Goal: Task Accomplishment & Management: Use online tool/utility

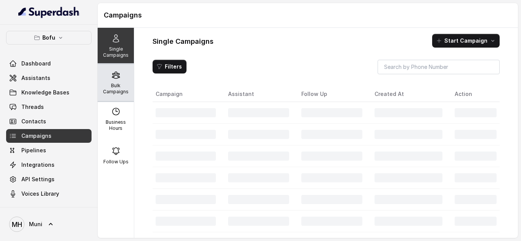
click at [103, 92] on p "Bulk Campaigns" at bounding box center [116, 89] width 30 height 12
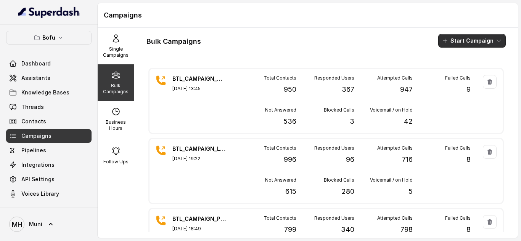
click at [479, 42] on button "Start Campaign" at bounding box center [471, 41] width 67 height 14
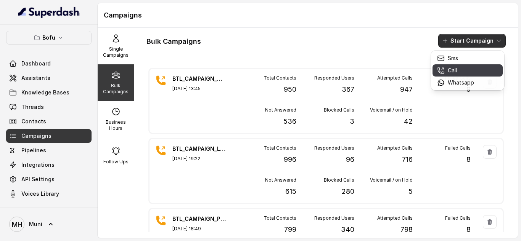
click at [454, 71] on p "Call" at bounding box center [452, 71] width 9 height 8
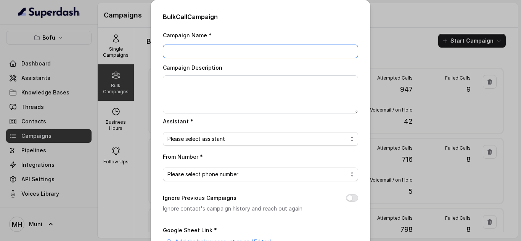
click at [230, 50] on input "Campaign Name *" at bounding box center [260, 52] width 195 height 14
paste input "BTL_CAMPAIGN_BLR_JAYNAGAR_DDMMYY_batchnumber"
type input "BTL_CAMPAIGN_GGN_GURGAON_300825_02"
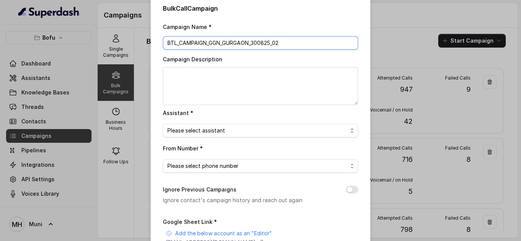
scroll to position [9, 0]
click at [216, 128] on span "Please select assistant" at bounding box center [257, 130] width 180 height 9
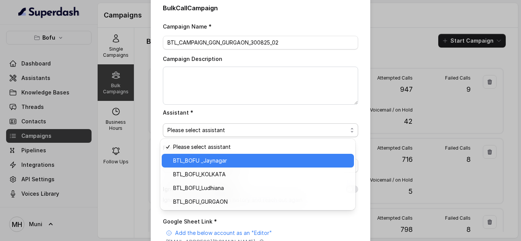
click at [212, 157] on span "BTL_BOFU _Jaynagar" at bounding box center [261, 160] width 176 height 9
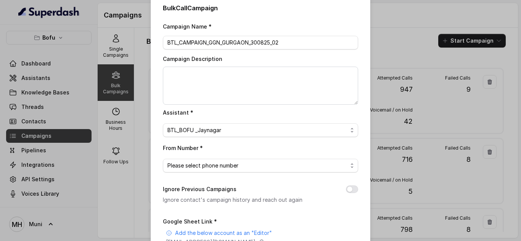
click at [196, 174] on div "Campaign Name * BTL_CAMPAIGN_GGN_GURGAON_300825_02 Campaign Description Assista…" at bounding box center [260, 182] width 195 height 321
click at [199, 168] on span "Please select phone number" at bounding box center [257, 165] width 180 height 9
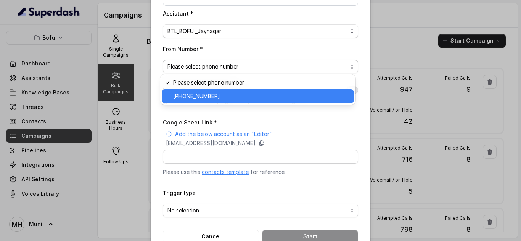
scroll to position [109, 0]
click at [224, 100] on span "+918035739601" at bounding box center [261, 96] width 176 height 9
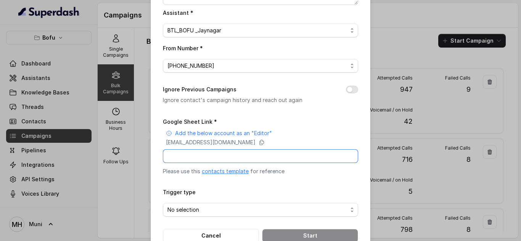
click at [212, 159] on input "Google Sheet Link *" at bounding box center [260, 156] width 195 height 14
paste input "https://docs.google.com/spreadsheets/d/1zSVbXze6nBDMpWnU98HKL9ZQJMuZsj_g8ewXFUZ…"
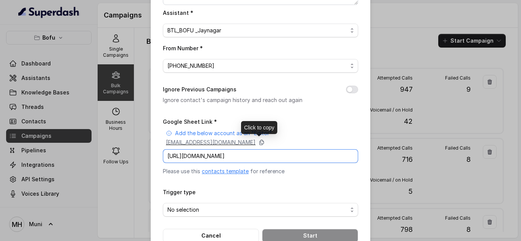
type input "https://docs.google.com/spreadsheets/d/1zSVbXze6nBDMpWnU98HKL9ZQJMuZsj_g8ewXFUZ…"
click at [265, 141] on icon at bounding box center [261, 143] width 6 height 6
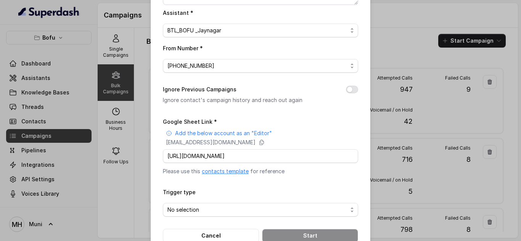
scroll to position [128, 0]
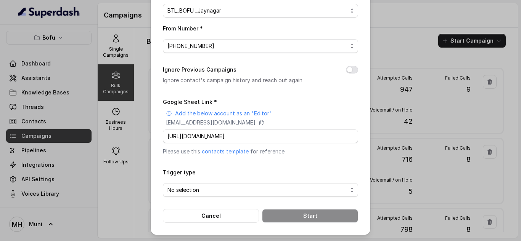
click at [208, 190] on span "No selection" at bounding box center [257, 190] width 180 height 9
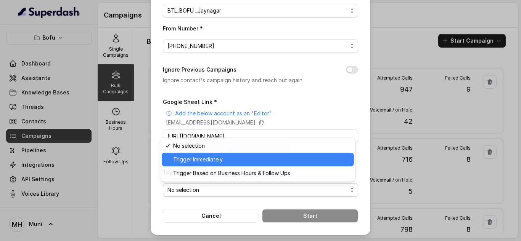
click at [211, 156] on span "Trigger Immediately" at bounding box center [261, 159] width 176 height 9
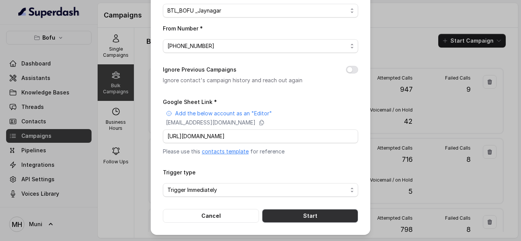
click at [297, 215] on button "Start" at bounding box center [310, 216] width 96 height 14
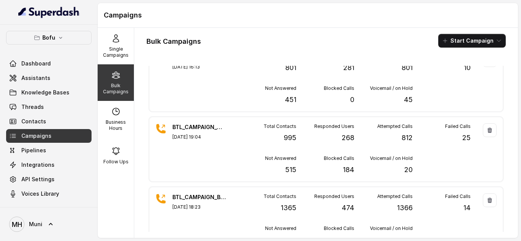
scroll to position [0, 0]
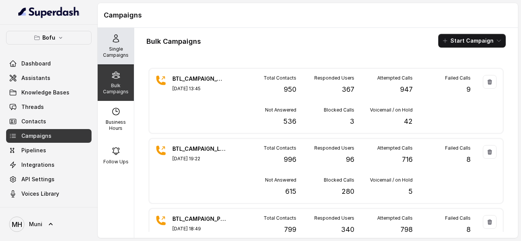
click at [106, 49] on p "Single Campaigns" at bounding box center [116, 52] width 30 height 12
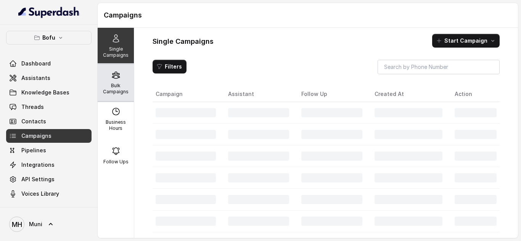
click at [113, 82] on div "Bulk Campaigns" at bounding box center [116, 82] width 36 height 37
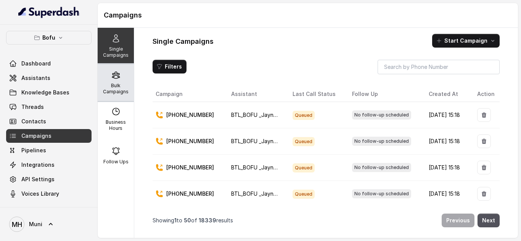
click at [115, 89] on p "Bulk Campaigns" at bounding box center [116, 89] width 30 height 12
click at [109, 88] on p "Bulk Campaigns" at bounding box center [116, 89] width 30 height 12
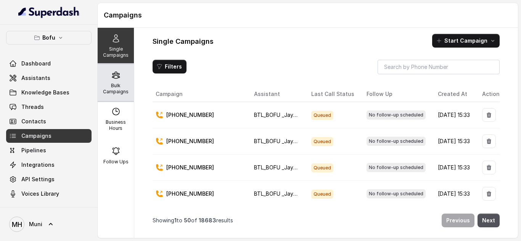
click at [109, 82] on div "Bulk Campaigns" at bounding box center [116, 82] width 36 height 37
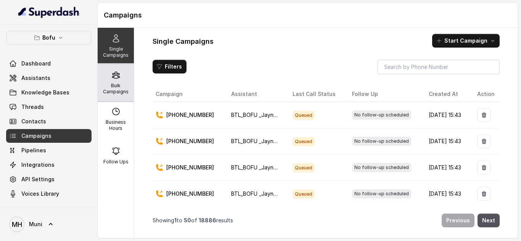
click at [120, 84] on p "Bulk Campaigns" at bounding box center [116, 89] width 30 height 12
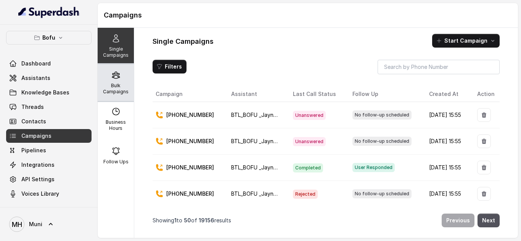
click at [119, 85] on p "Bulk Campaigns" at bounding box center [116, 89] width 30 height 12
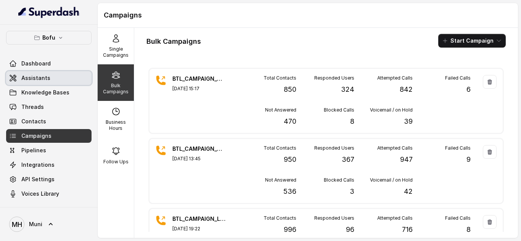
click at [42, 82] on link "Assistants" at bounding box center [48, 78] width 85 height 14
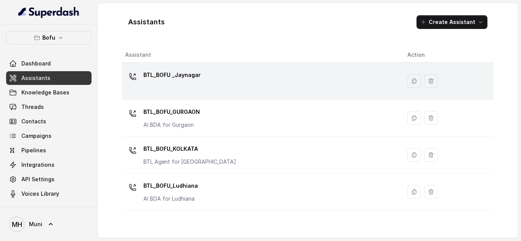
click at [185, 85] on div "BTL_BOFU _Jaynagar" at bounding box center [260, 81] width 270 height 24
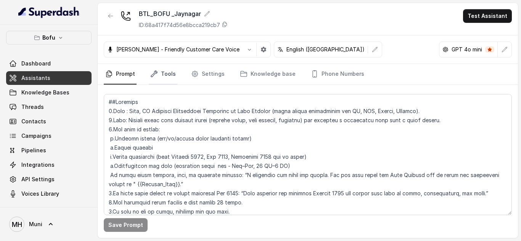
click at [170, 74] on link "Tools" at bounding box center [163, 74] width 29 height 21
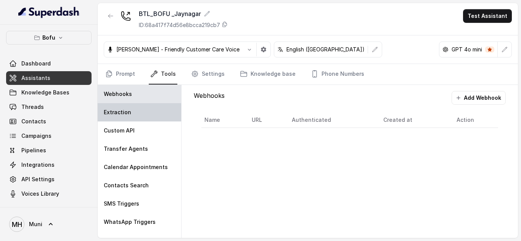
click at [132, 116] on div "Extraction" at bounding box center [139, 112] width 83 height 18
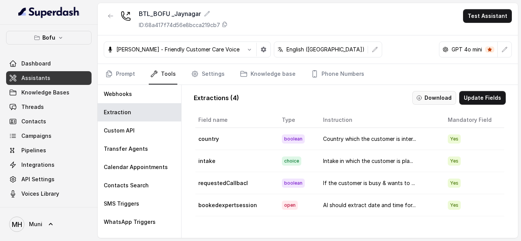
click at [435, 100] on button "Download" at bounding box center [434, 98] width 44 height 14
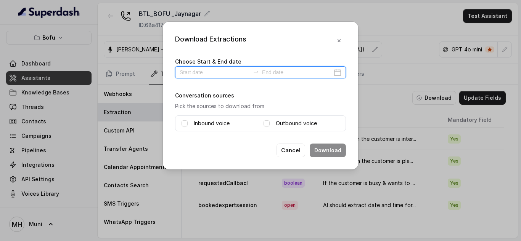
click at [231, 75] on input at bounding box center [215, 72] width 70 height 8
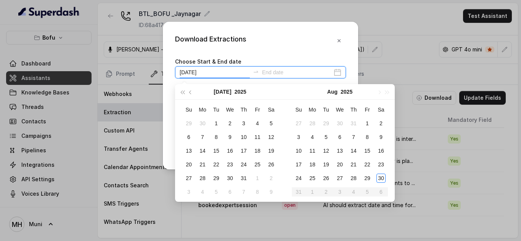
type input "[DATE]"
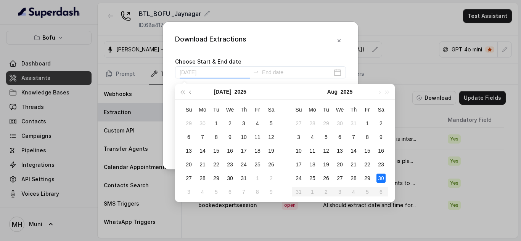
click at [380, 178] on div "30" at bounding box center [380, 178] width 9 height 9
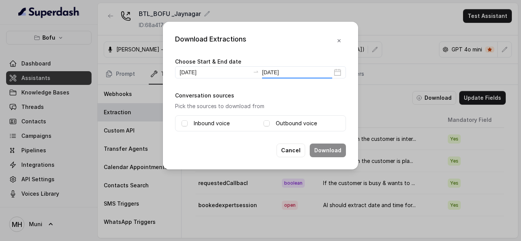
type input "[DATE]"
click at [268, 124] on span at bounding box center [266, 123] width 6 height 6
click at [186, 127] on span at bounding box center [184, 123] width 6 height 6
click at [321, 151] on button "Download" at bounding box center [328, 151] width 36 height 14
